Goal: Task Accomplishment & Management: Complete application form

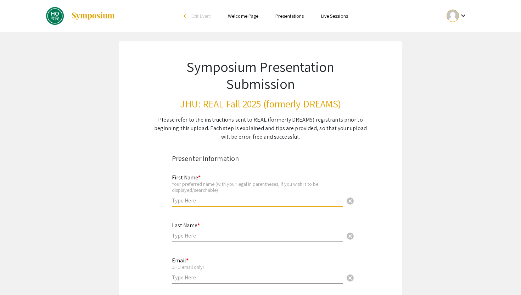
click at [221, 202] on input "text" at bounding box center [257, 200] width 171 height 7
type input "[GEOGRAPHIC_DATA]"
type input "Pinto"
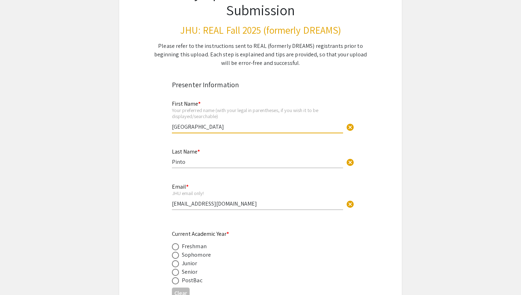
scroll to position [106, 0]
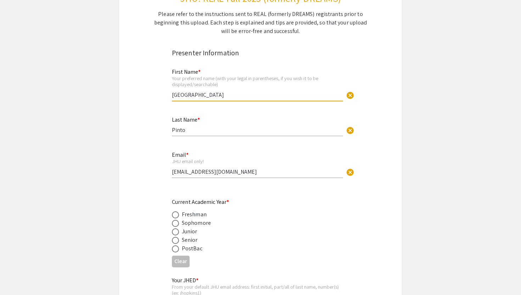
click at [215, 178] on div "Email * JHU email only! [EMAIL_ADDRESS][DOMAIN_NAME] cancel" at bounding box center [257, 165] width 171 height 40
click at [215, 176] on div "Email * JHU email only! [EMAIL_ADDRESS][DOMAIN_NAME] cancel" at bounding box center [257, 161] width 171 height 33
click at [215, 175] on input "[EMAIL_ADDRESS][DOMAIN_NAME]" at bounding box center [257, 171] width 171 height 7
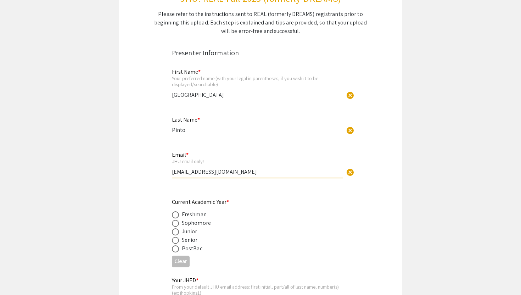
click at [215, 175] on input "[EMAIL_ADDRESS][DOMAIN_NAME]" at bounding box center [257, 171] width 171 height 7
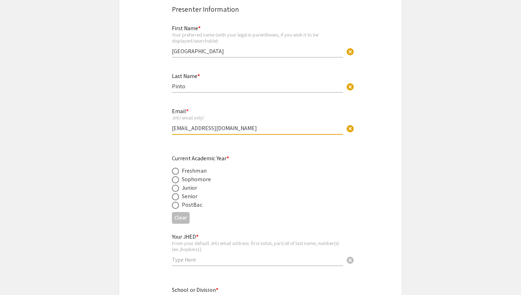
type input "[EMAIL_ADDRESS][DOMAIN_NAME]"
click at [193, 180] on div "Sophomore" at bounding box center [196, 179] width 29 height 9
click at [172, 180] on span at bounding box center [175, 179] width 7 height 7
click at [172, 180] on input "radio" at bounding box center [175, 179] width 7 height 7
radio input "true"
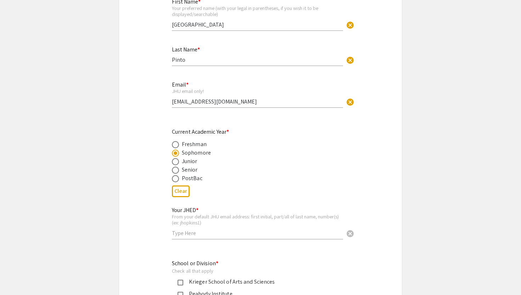
scroll to position [184, 0]
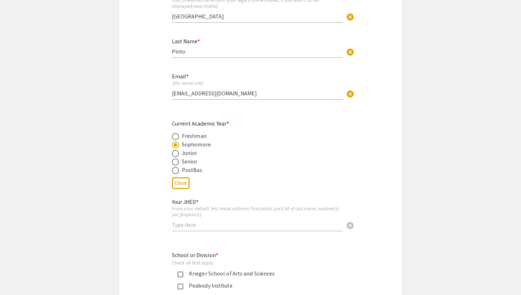
click at [181, 227] on input "text" at bounding box center [257, 224] width 171 height 7
type input "apinto5"
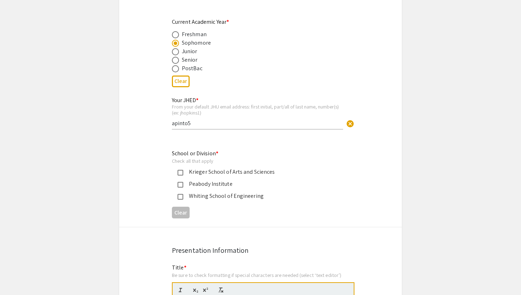
scroll to position [299, 0]
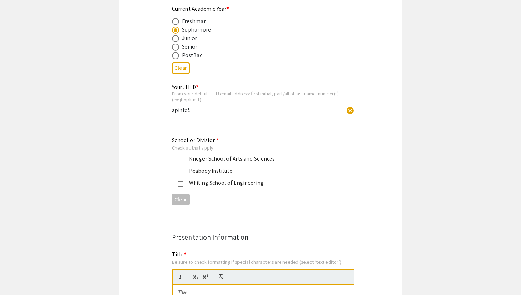
click at [180, 181] on div "Whiting School of Engineering" at bounding box center [255, 183] width 166 height 9
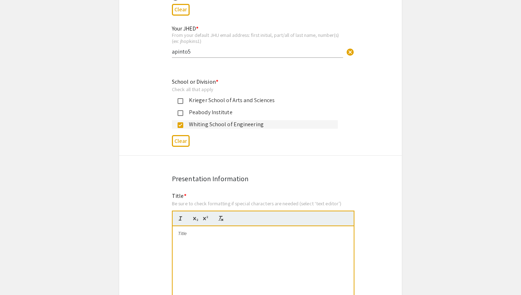
scroll to position [409, 0]
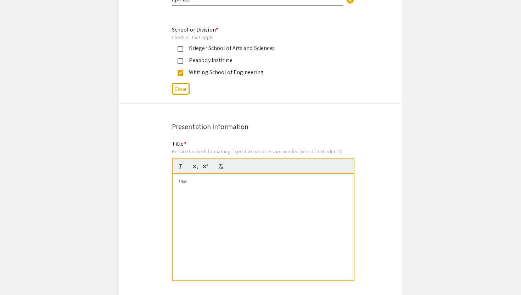
click at [187, 183] on p at bounding box center [263, 181] width 170 height 6
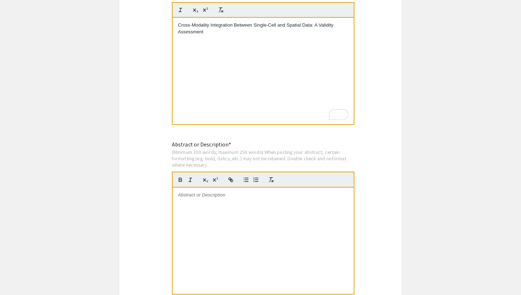
scroll to position [568, 0]
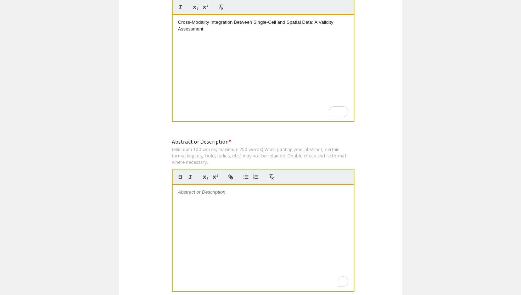
click at [193, 202] on div "To enrich screen reader interactions, please activate Accessibility in Grammarl…" at bounding box center [262, 238] width 181 height 106
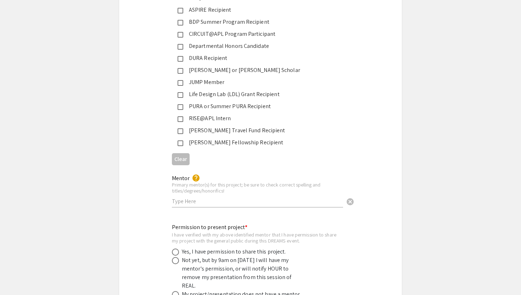
scroll to position [1206, 0]
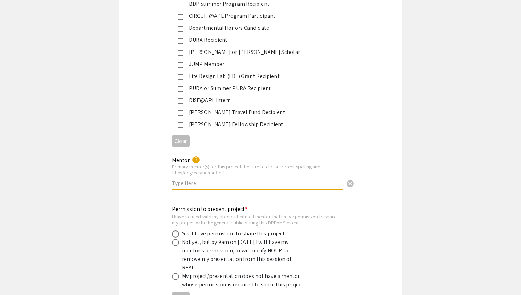
click at [181, 179] on input "text" at bounding box center [257, 182] width 171 height 7
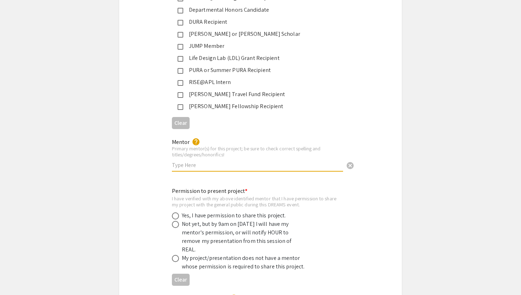
scroll to position [1230, 0]
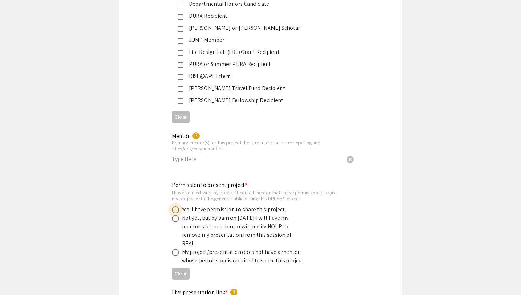
click at [174, 206] on span at bounding box center [175, 209] width 7 height 7
click at [174, 206] on input "radio" at bounding box center [175, 209] width 7 height 7
radio input "true"
click at [142, 183] on div "Permission to present project * I have verified with my above identified mentor…" at bounding box center [260, 232] width 283 height 102
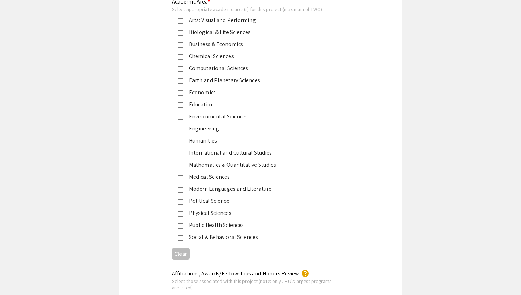
scroll to position [849, 0]
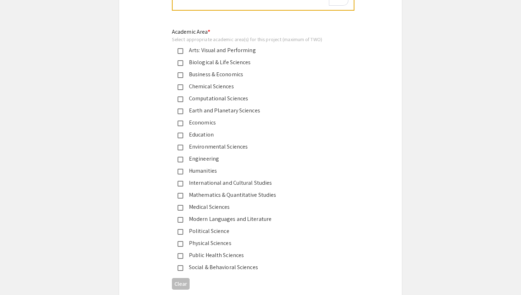
click at [180, 64] on mat-pseudo-checkbox at bounding box center [180, 63] width 6 height 6
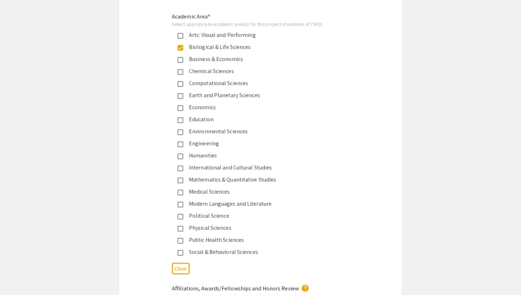
scroll to position [858, 0]
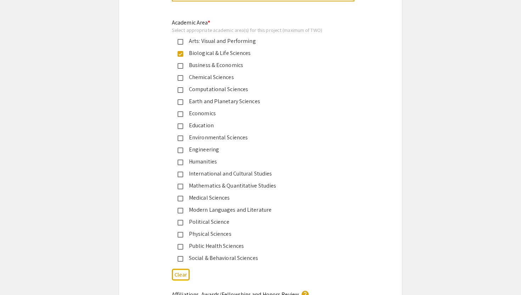
click at [181, 90] on mat-pseudo-checkbox at bounding box center [180, 90] width 6 height 6
click at [155, 95] on div "Symposium Presentation Submission JHU: REAL Fall 2025 (formerly DREAMS) Please …" at bounding box center [260, 300] width 283 height 2235
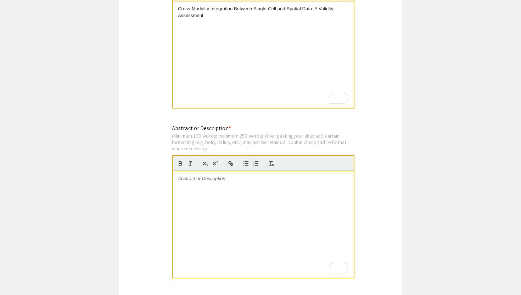
scroll to position [644, 0]
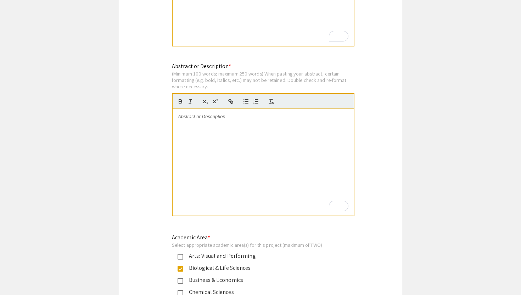
click at [176, 121] on div "To enrich screen reader interactions, please activate Accessibility in Grammarl…" at bounding box center [262, 162] width 181 height 106
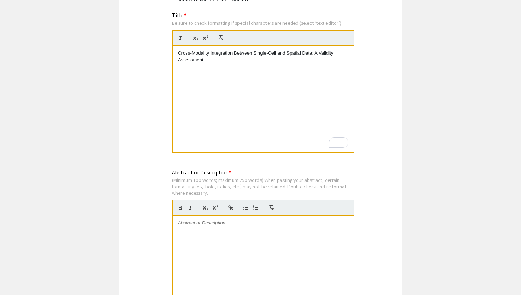
scroll to position [638, 0]
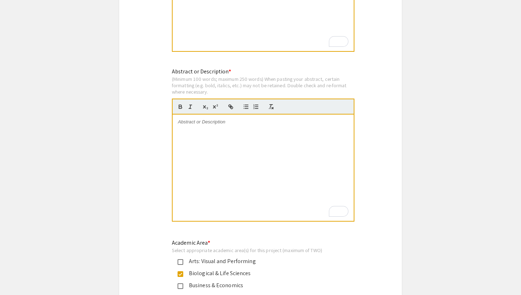
click at [206, 124] on p "To enrich screen reader interactions, please activate Accessibility in Grammarl…" at bounding box center [263, 122] width 170 height 6
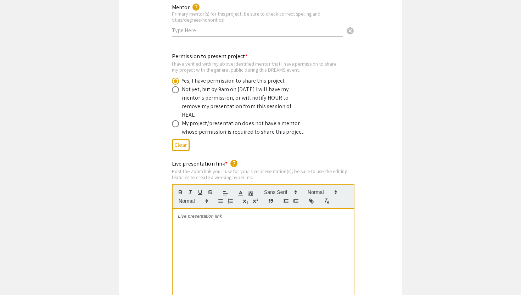
scroll to position [1364, 0]
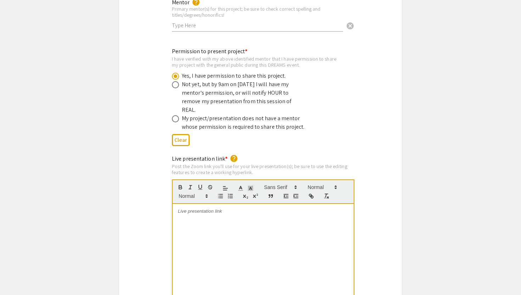
click at [200, 204] on div at bounding box center [262, 257] width 181 height 106
paste div
drag, startPoint x: 248, startPoint y: 195, endPoint x: 170, endPoint y: 194, distance: 77.6
click at [170, 194] on div "Live presentation link * help Post the Zoom link you'll use for your live prese…" at bounding box center [260, 237] width 188 height 166
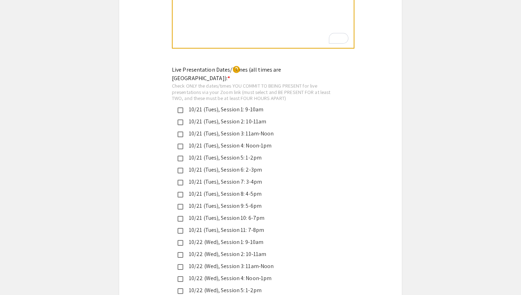
scroll to position [1969, 0]
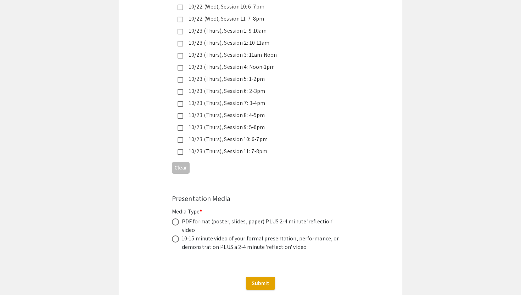
click at [176, 218] on span at bounding box center [175, 221] width 7 height 7
click at [176, 218] on input "radio" at bounding box center [175, 221] width 7 height 7
radio input "true"
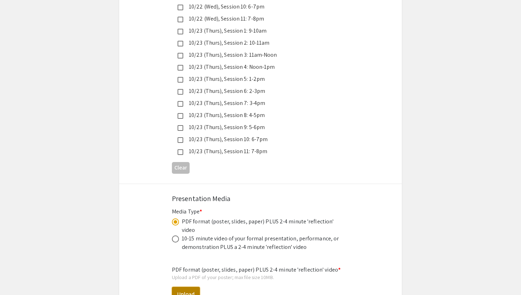
click at [187, 287] on button "Upload" at bounding box center [186, 294] width 28 height 15
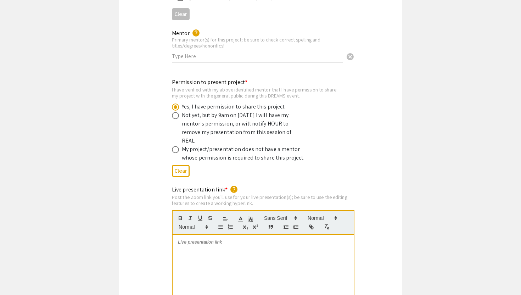
scroll to position [1235, 0]
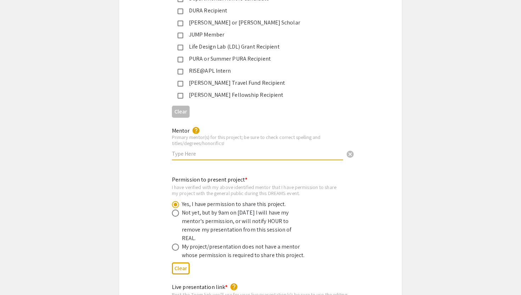
click at [186, 150] on input "text" at bounding box center [257, 153] width 171 height 7
drag, startPoint x: 299, startPoint y: 147, endPoint x: 249, endPoint y: 147, distance: 49.9
click at [249, 150] on input "[PERSON_NAME], M.D., Ph.D.; Dr. Eslam Elghonaimy" at bounding box center [257, 153] width 171 height 7
paste input ", Ph.D."
type input "[PERSON_NAME], M.D., Ph.D.; Dr. Eslam Elghonaimy, Ph.D."
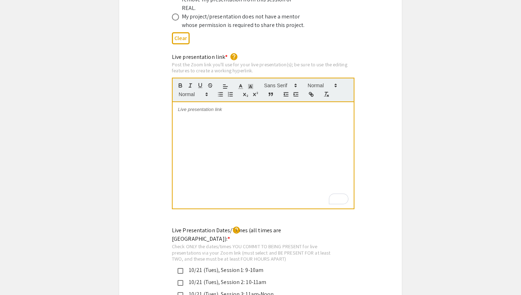
scroll to position [1481, 0]
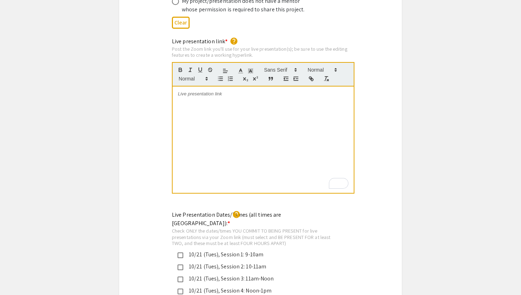
click at [214, 91] on p "To enrich screen reader interactions, please activate Accessibility in Grammarl…" at bounding box center [263, 94] width 170 height 6
click at [177, 88] on div "[URL][DOMAIN_NAME][EMAIL_ADDRESS][DOMAIN_NAME]" at bounding box center [262, 139] width 181 height 106
click at [311, 78] on icon "button" at bounding box center [312, 79] width 2 height 2
drag, startPoint x: 299, startPoint y: 86, endPoint x: 175, endPoint y: 82, distance: 124.0
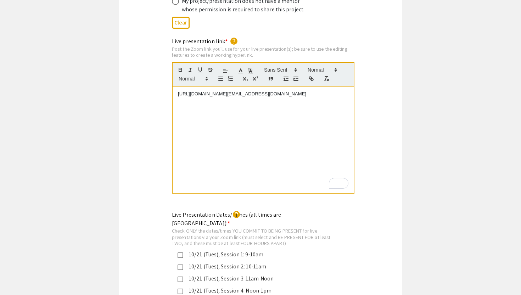
click at [175, 86] on div "[URL][DOMAIN_NAME][EMAIL_ADDRESS][DOMAIN_NAME]" at bounding box center [262, 139] width 181 height 106
click at [311, 74] on button "button" at bounding box center [311, 78] width 10 height 9
click at [307, 91] on p "[URL][DOMAIN_NAME][EMAIL_ADDRESS][DOMAIN_NAME]" at bounding box center [263, 94] width 170 height 6
drag, startPoint x: 303, startPoint y: 86, endPoint x: 176, endPoint y: 78, distance: 127.0
click at [176, 86] on div "[URL][DOMAIN_NAME][EMAIL_ADDRESS][DOMAIN_NAME]" at bounding box center [262, 139] width 181 height 106
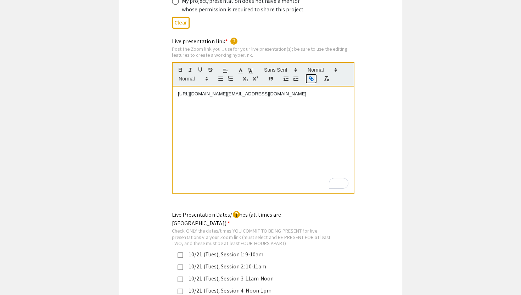
click at [309, 75] on icon "button" at bounding box center [311, 78] width 6 height 6
type input "mailto:https://[DOMAIN_NAME][URL][EMAIL_ADDRESS][DOMAIN_NAME]"
click at [278, 78] on link at bounding box center [278, 80] width 16 height 5
click at [244, 111] on div "[URL][DOMAIN_NAME][EMAIL_ADDRESS][DOMAIN_NAME]" at bounding box center [262, 139] width 181 height 106
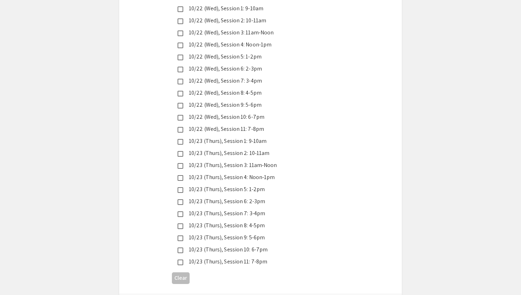
scroll to position [1861, 0]
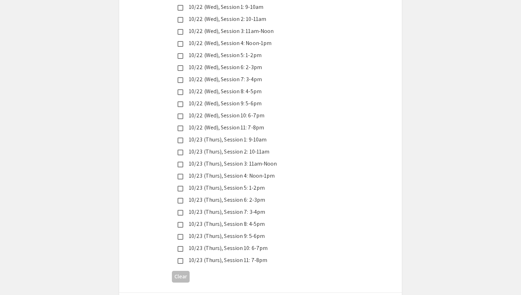
click at [181, 162] on mat-pseudo-checkbox at bounding box center [180, 165] width 6 height 6
click at [156, 141] on div "Live Presentation Dates/Times (all times are [GEOGRAPHIC_DATA]): * help Check O…" at bounding box center [260, 58] width 283 height 454
click at [180, 162] on mat-pseudo-checkbox at bounding box center [180, 165] width 6 height 6
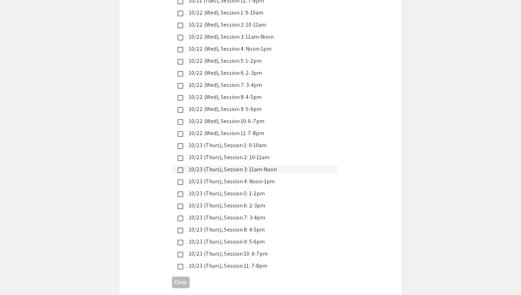
scroll to position [1847, 0]
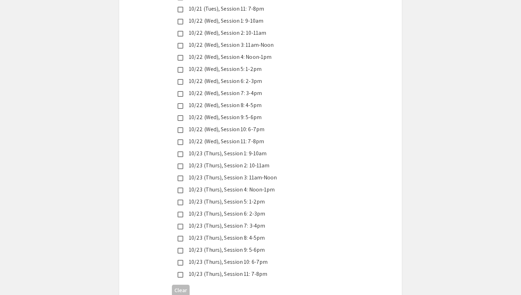
click at [310, 113] on div "10/22 (Wed), Session 9: 5-6pm" at bounding box center [257, 117] width 149 height 9
click at [254, 113] on div "10/22 (Wed), Session 9: 5-6pm" at bounding box center [257, 117] width 149 height 9
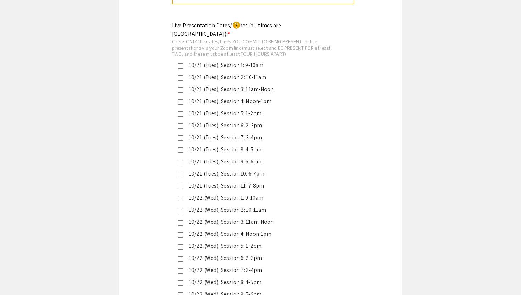
scroll to position [1666, 0]
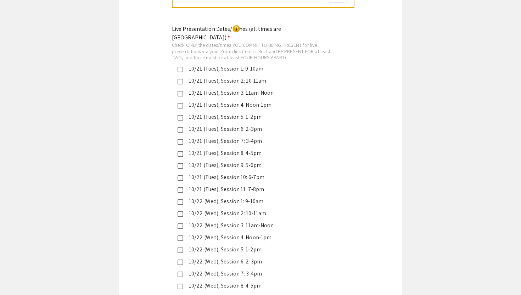
click at [274, 89] on div "10/21 (Tues), Session 3: 11am-Noon" at bounding box center [257, 93] width 149 height 9
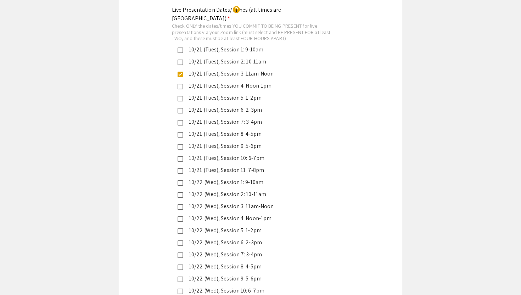
scroll to position [1691, 0]
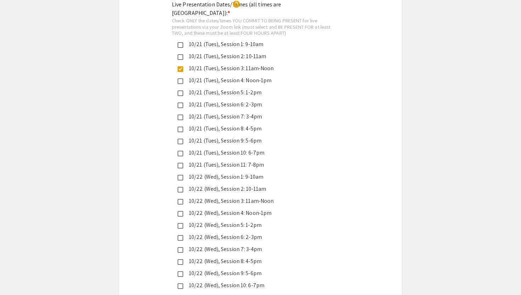
click at [261, 124] on div "10/21 (Tues), Session 8: 4-5pm" at bounding box center [257, 128] width 149 height 9
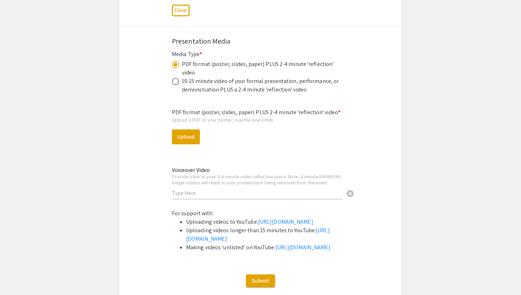
scroll to position [2145, 0]
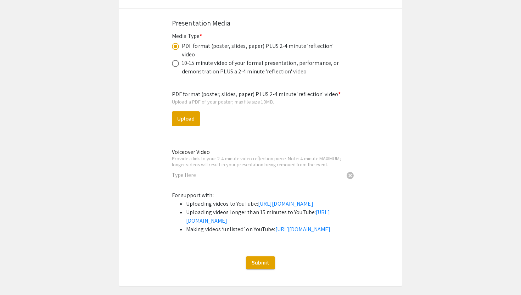
click at [206, 155] on div "Voiceover Video Provide a link to your 2-4 minute video reflection piece. Note:…" at bounding box center [257, 161] width 171 height 39
paste input "[URL][DOMAIN_NAME]"
type input "[URL][DOMAIN_NAME]"
click at [189, 111] on button "Upload" at bounding box center [186, 118] width 28 height 15
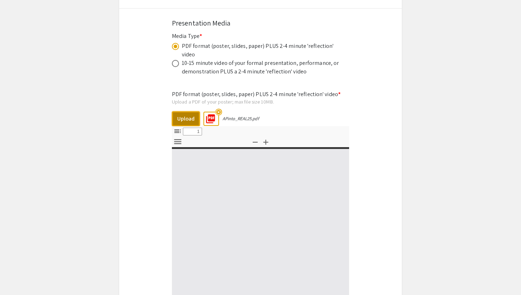
select select "custom"
type input "0"
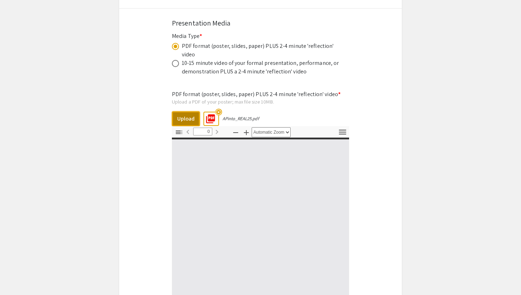
select select "custom"
type input "1"
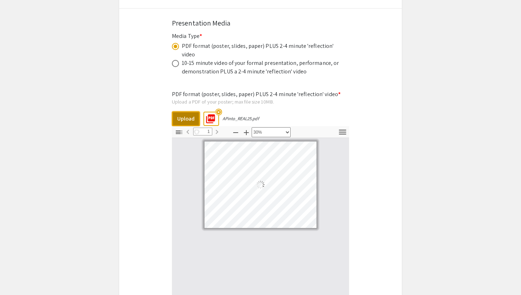
scroll to position [0, 0]
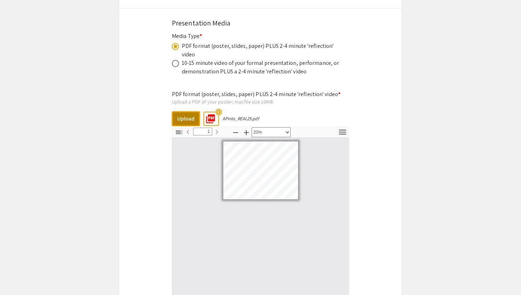
select select "custom"
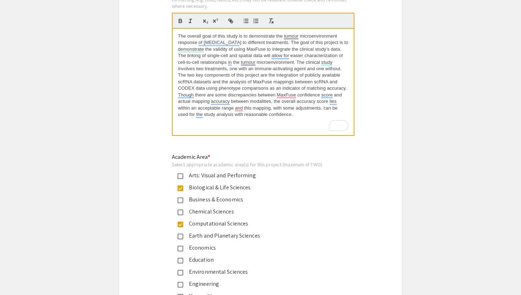
scroll to position [742, 0]
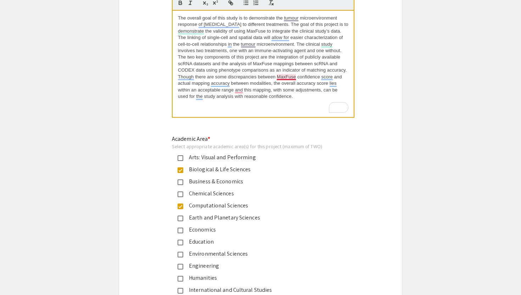
click at [278, 79] on span "The overall goal of this study is to demonstrate the tumour microenvironment re…" at bounding box center [263, 57] width 171 height 84
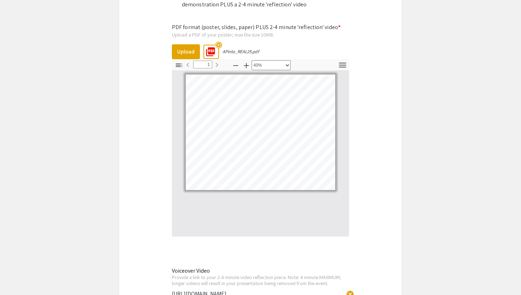
scroll to position [2346, 0]
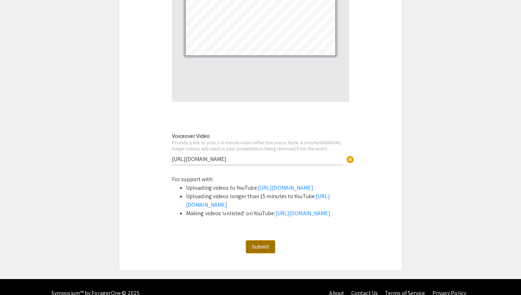
click at [264, 253] on button "Submit" at bounding box center [260, 246] width 29 height 13
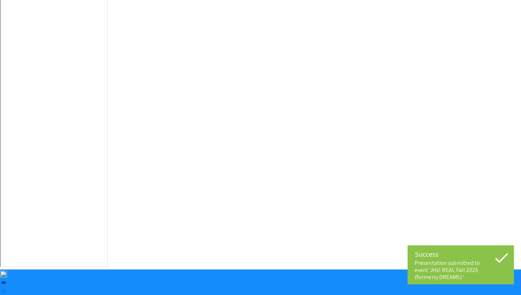
scroll to position [0, 0]
